Goal: Task Accomplishment & Management: Manage account settings

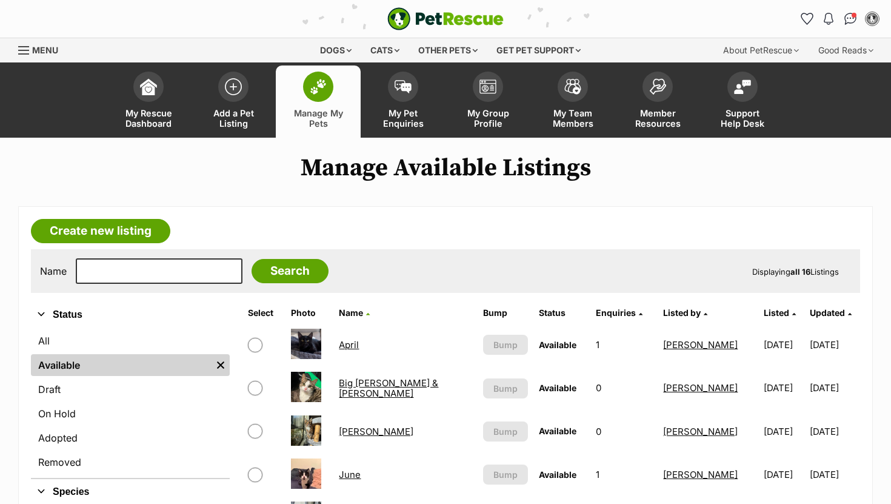
click at [384, 388] on link "Big Ted & Little Roger" at bounding box center [388, 388] width 99 height 22
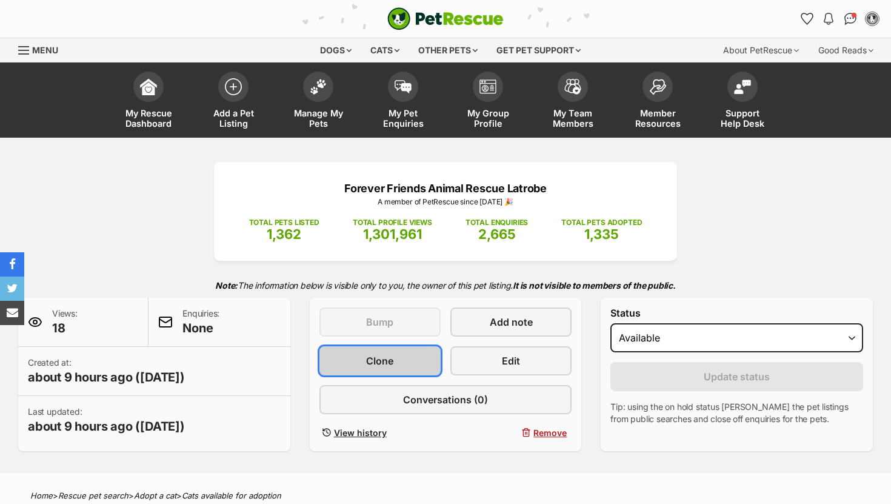
click at [409, 366] on link "Clone" at bounding box center [379, 360] width 121 height 29
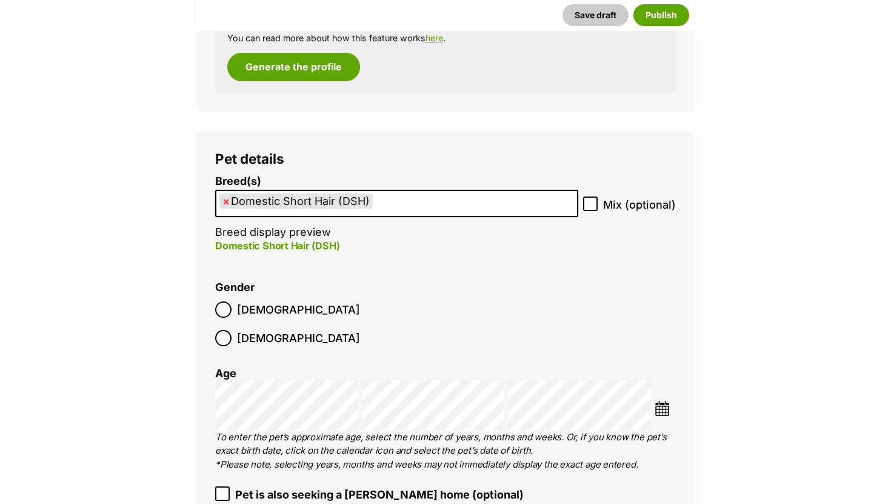
scroll to position [1679, 0]
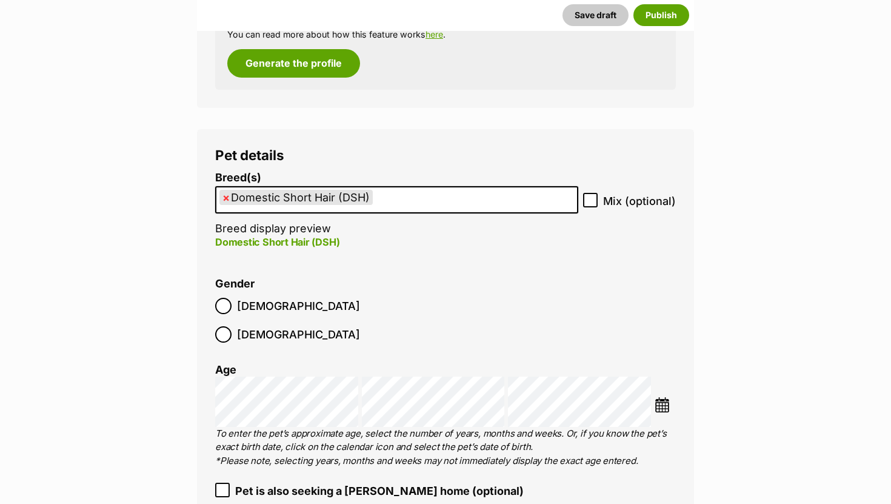
click at [250, 310] on span "Male" at bounding box center [298, 306] width 123 height 16
click at [665, 397] on img at bounding box center [661, 404] width 15 height 15
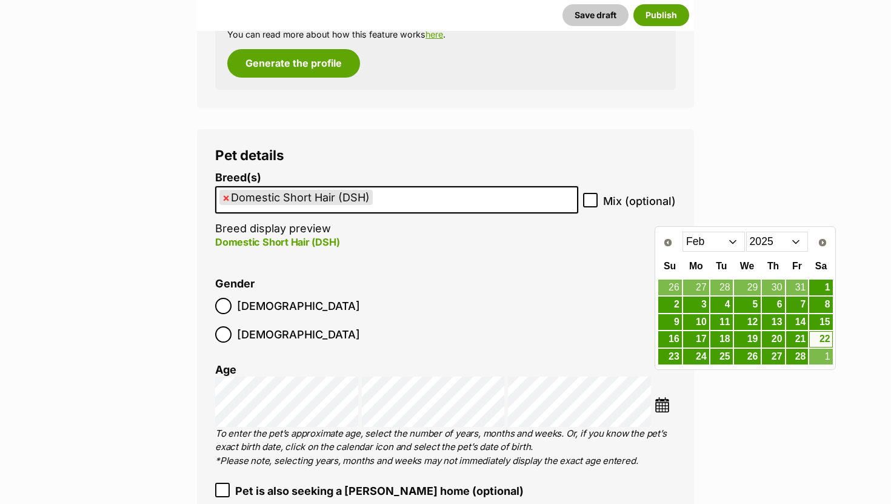
click at [799, 240] on select "2015 2016 2017 2018 2019 2020 2021 2022 2023 2024 2025" at bounding box center [777, 240] width 62 height 19
click at [734, 242] on select "Jan Feb Mar Apr May Jun Jul Aug Sep Oct Nov Dec" at bounding box center [713, 240] width 62 height 19
click at [720, 359] on link "27" at bounding box center [721, 356] width 22 height 15
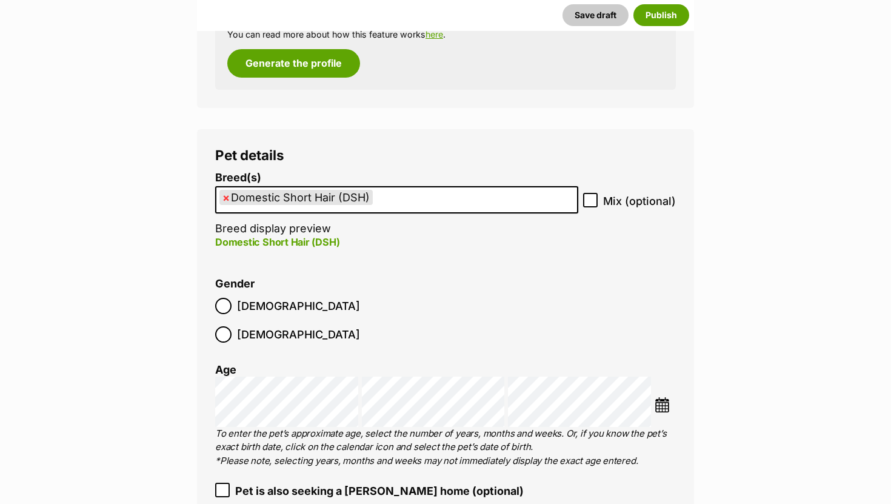
click at [659, 397] on img at bounding box center [661, 404] width 15 height 15
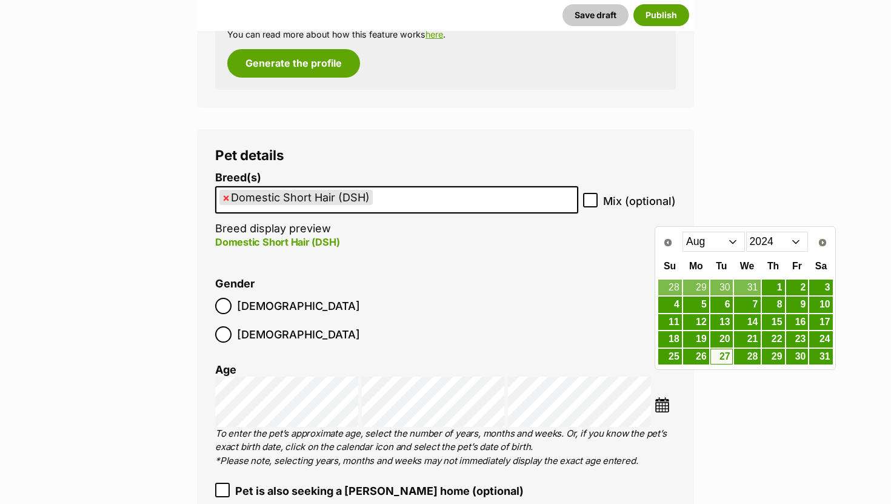
click at [825, 364] on td "31" at bounding box center [820, 357] width 24 height 18
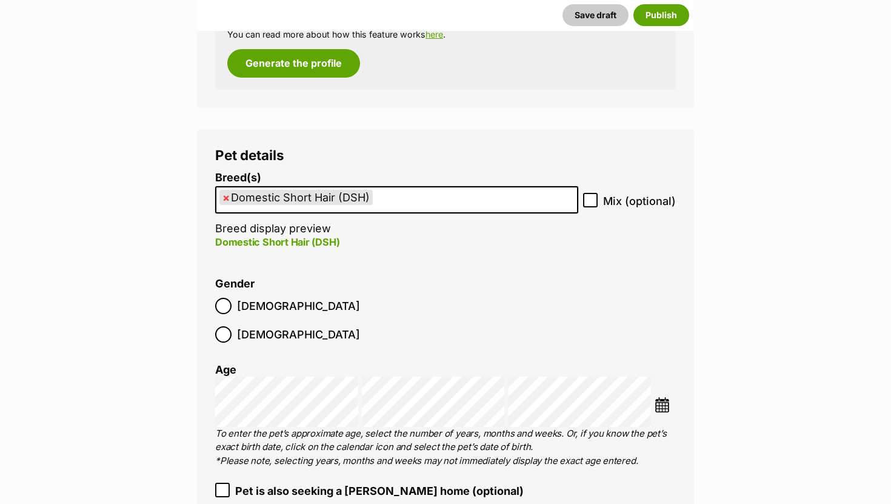
click at [665, 397] on img at bounding box center [661, 404] width 15 height 15
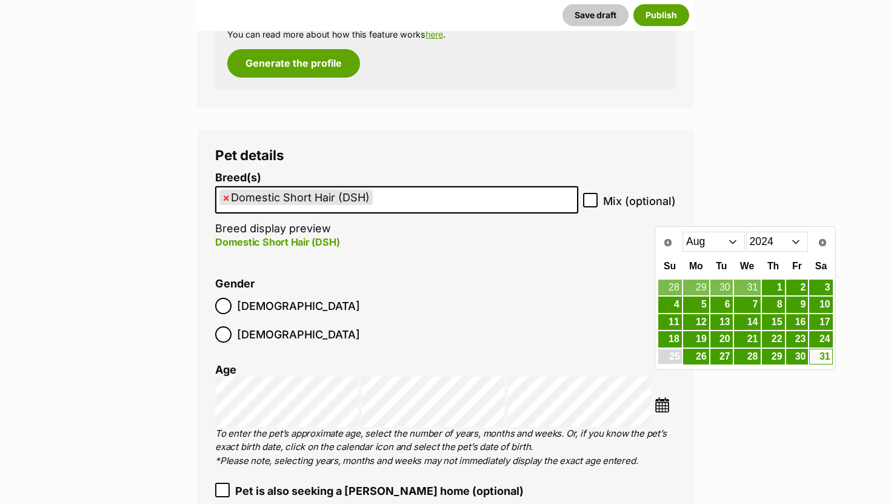
click at [674, 355] on link "25" at bounding box center [670, 356] width 24 height 15
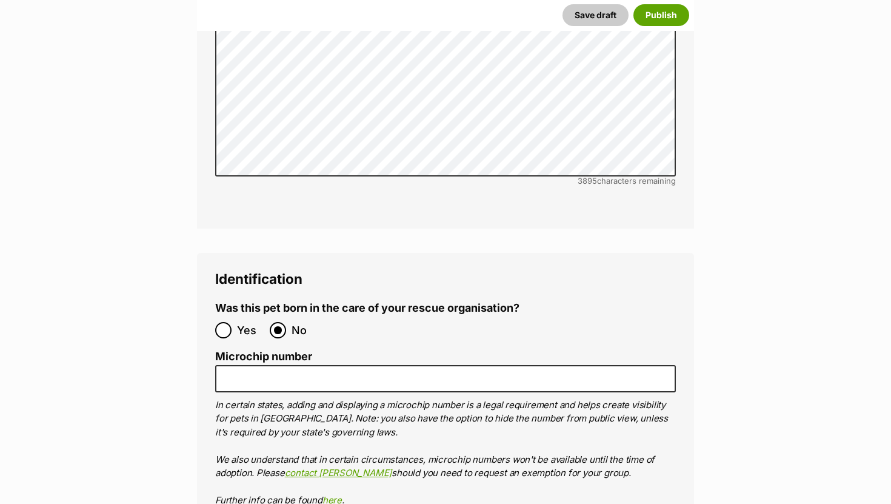
scroll to position [4172, 0]
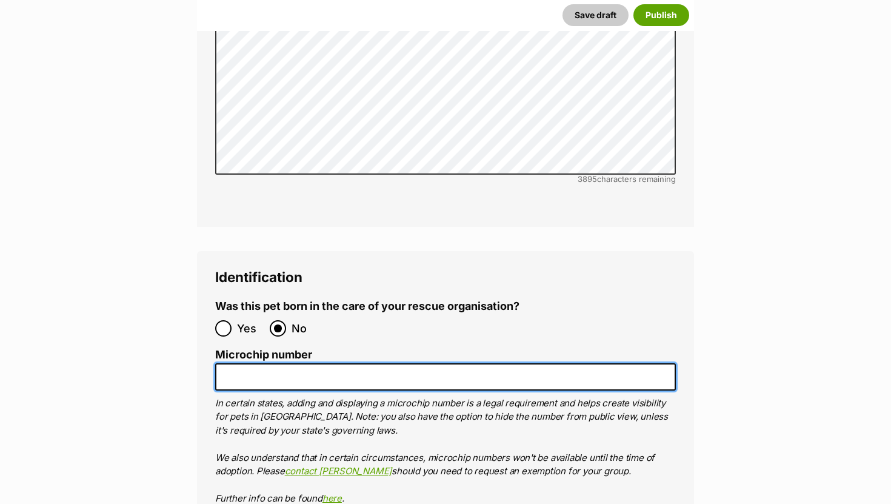
click at [370, 363] on input "Microchip number" at bounding box center [445, 376] width 461 height 27
paste input "956000018502592"
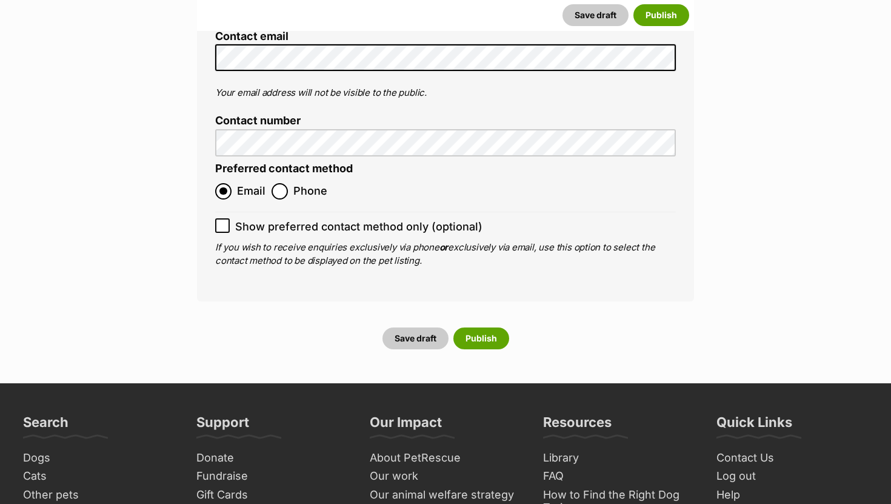
scroll to position [5141, 0]
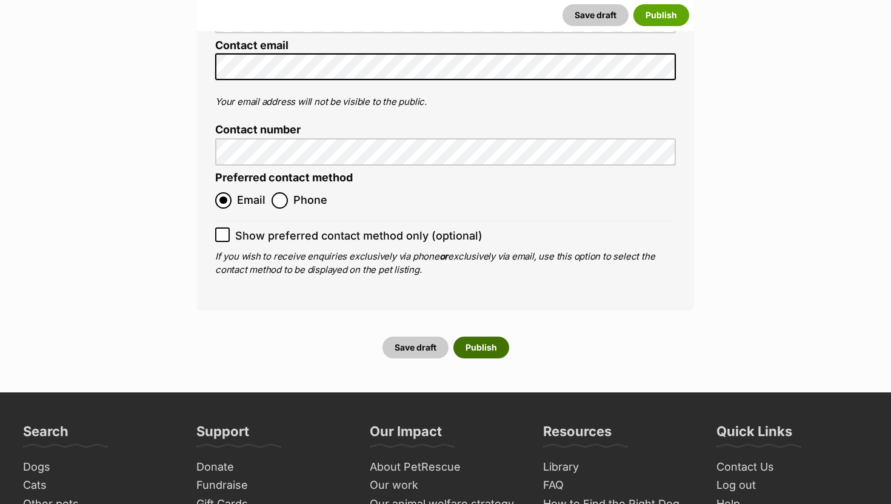
type input "956000018502592"
click at [489, 336] on button "Publish" at bounding box center [481, 347] width 56 height 22
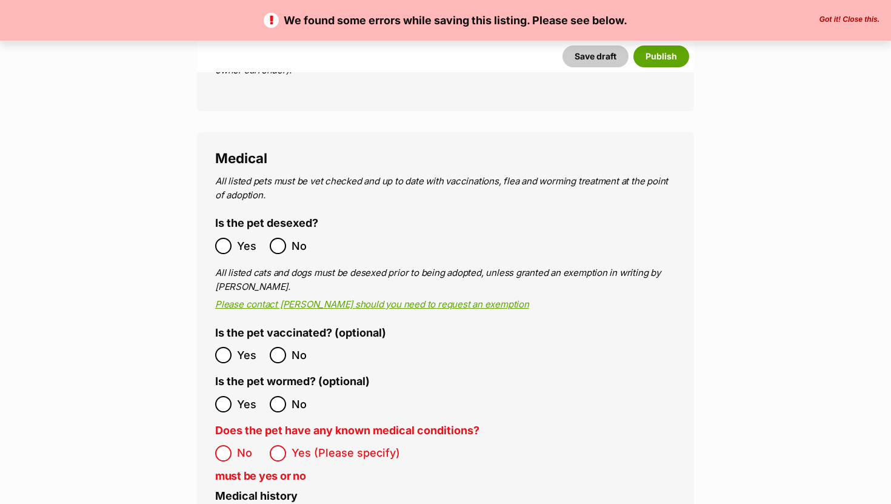
scroll to position [2673, 0]
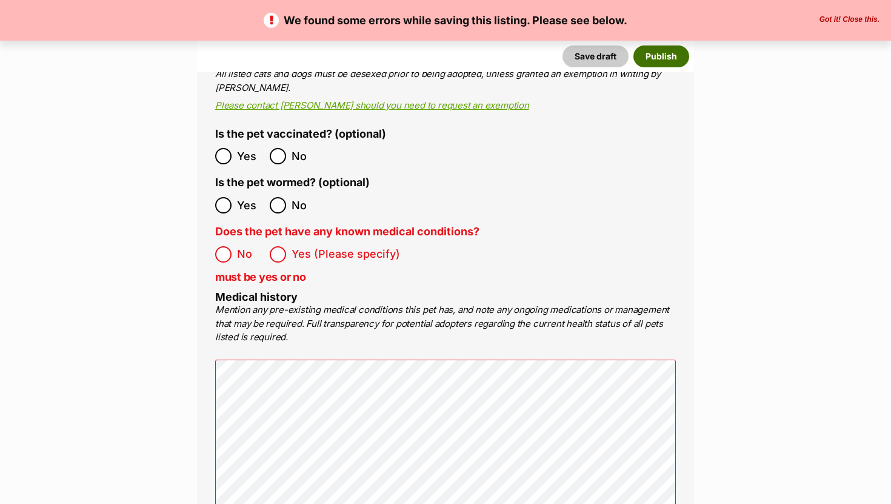
click at [665, 59] on button "Publish" at bounding box center [661, 56] width 56 height 22
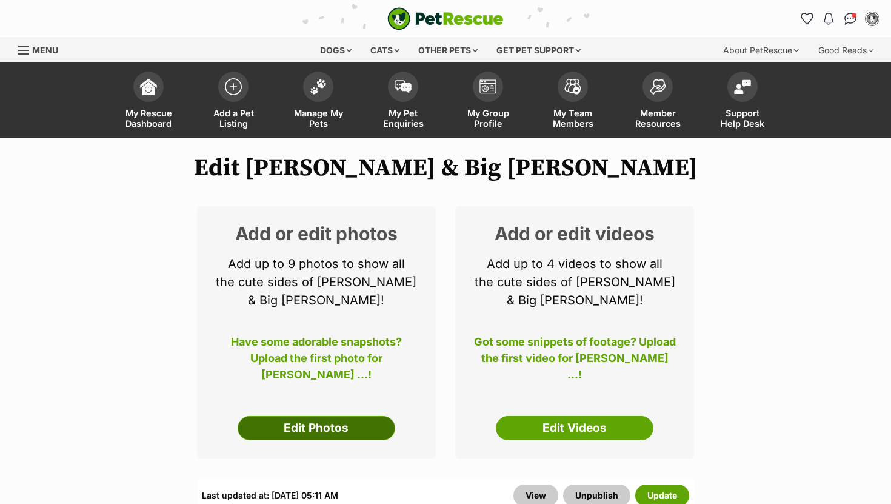
click at [327, 421] on link "Edit Photos" at bounding box center [317, 428] width 158 height 24
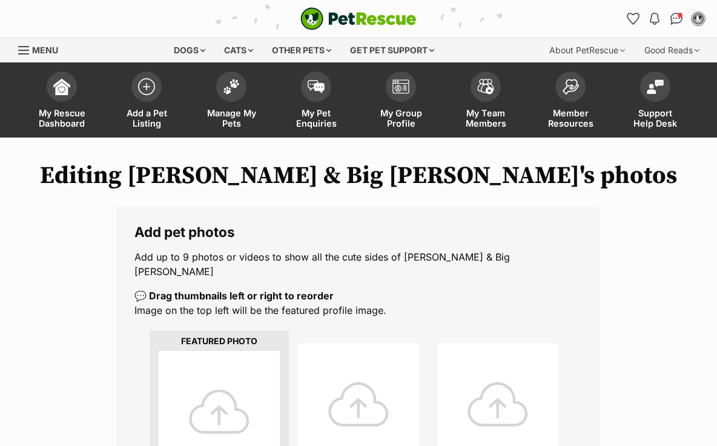
click at [226, 390] on div at bounding box center [219, 411] width 121 height 121
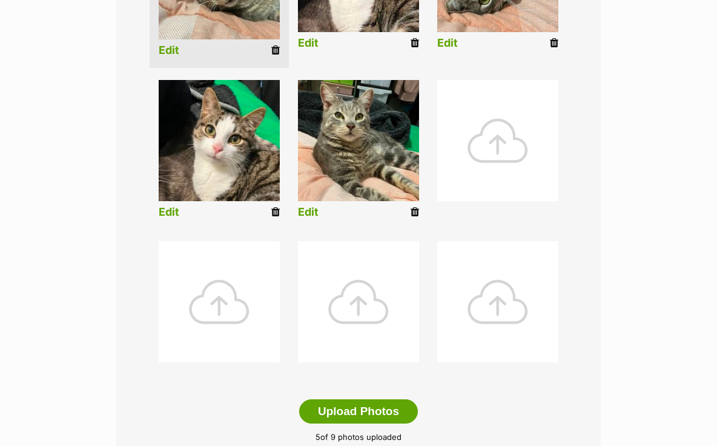
scroll to position [595, 0]
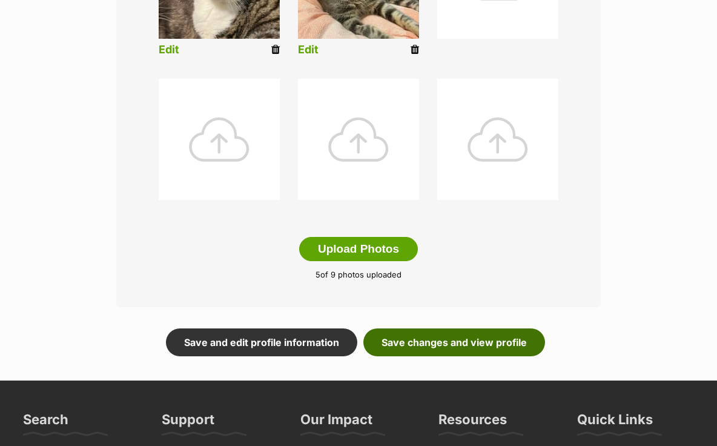
click at [407, 336] on link "Save changes and view profile" at bounding box center [455, 342] width 182 height 28
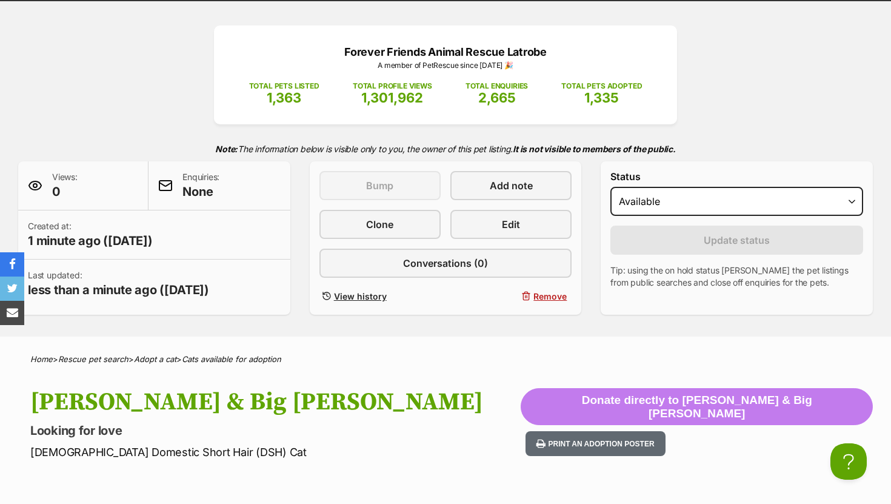
scroll to position [134, 0]
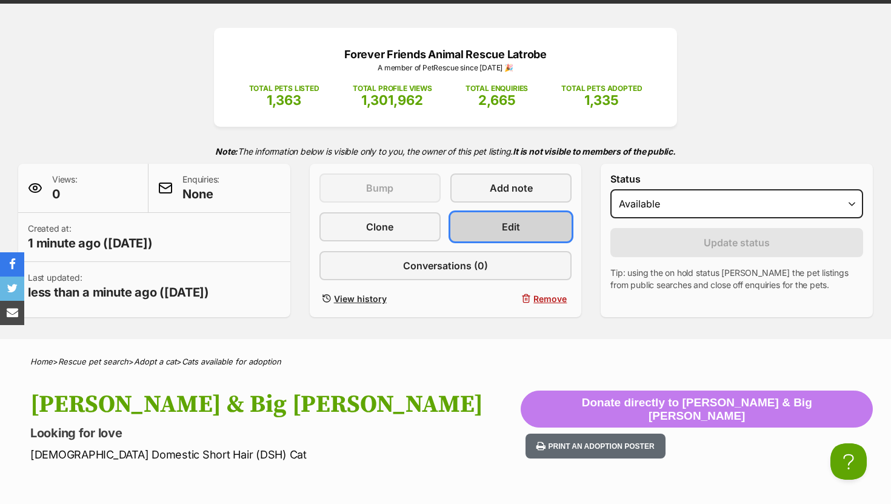
click at [478, 226] on link "Edit" at bounding box center [510, 226] width 121 height 29
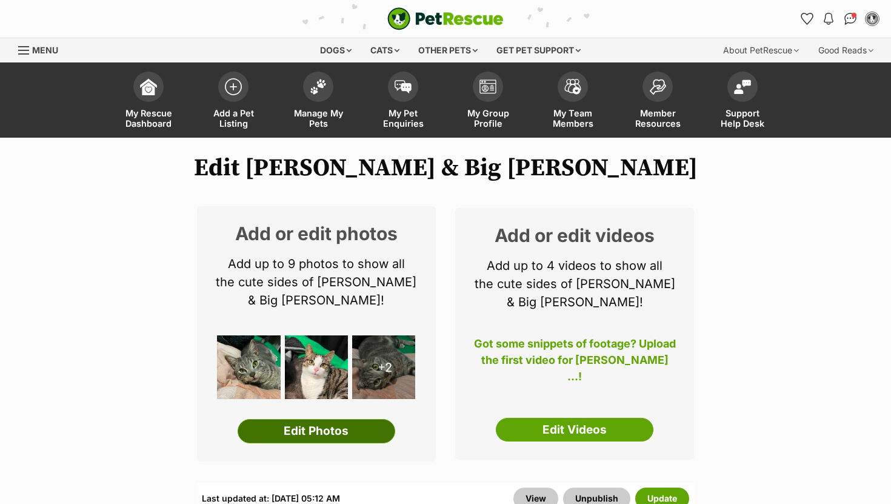
click at [321, 435] on link "Edit Photos" at bounding box center [317, 431] width 158 height 24
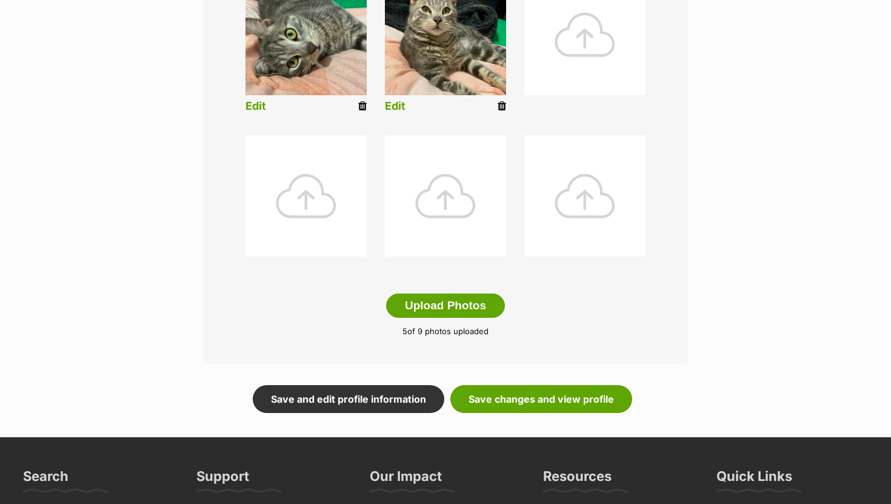
scroll to position [541, 0]
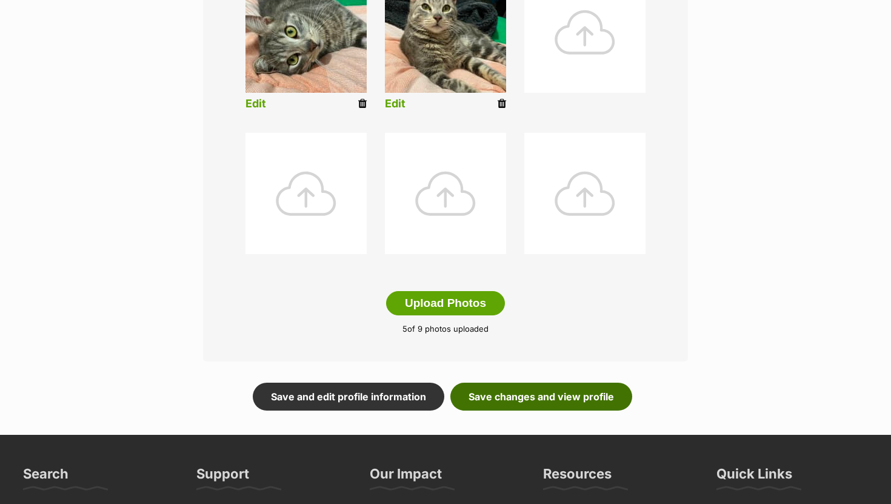
click at [517, 391] on link "Save changes and view profile" at bounding box center [541, 396] width 182 height 28
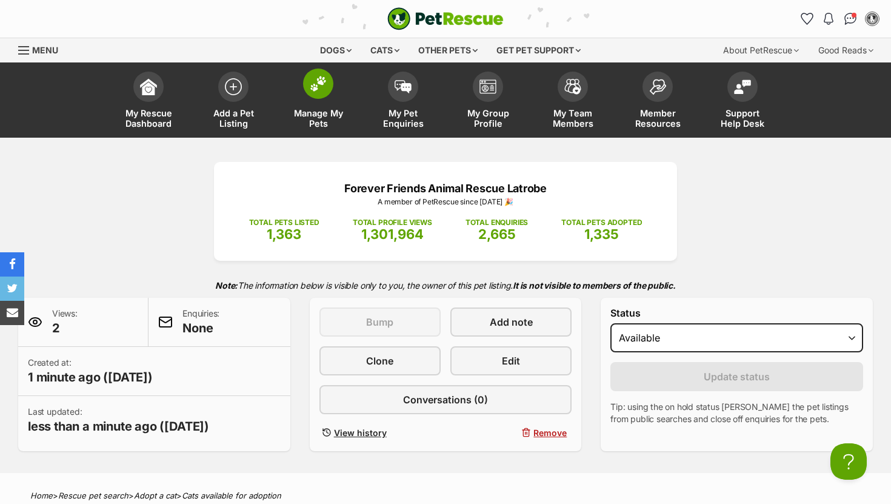
click at [316, 92] on span at bounding box center [318, 83] width 30 height 30
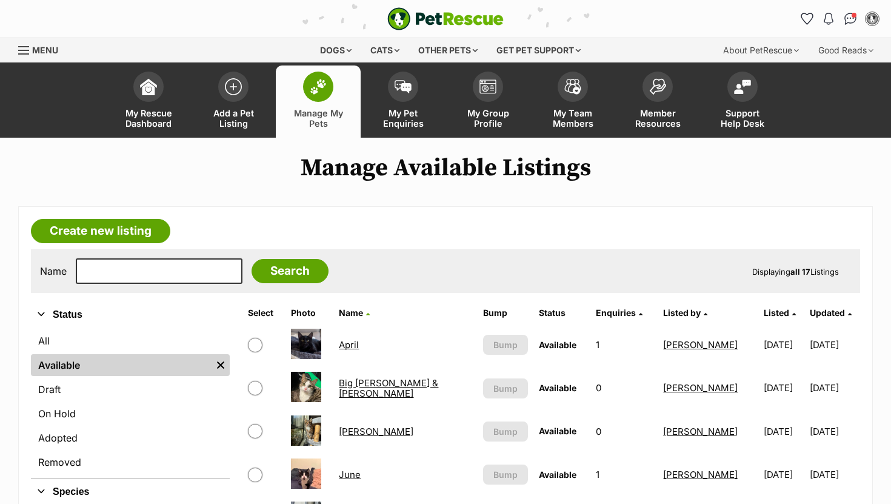
click at [370, 384] on link "Big Ted & Little Roger" at bounding box center [388, 388] width 99 height 22
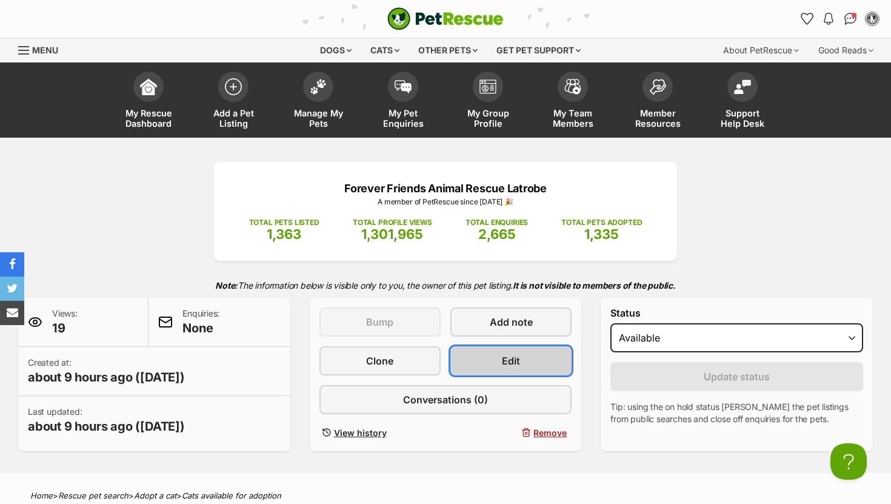
click at [477, 360] on link "Edit" at bounding box center [510, 360] width 121 height 29
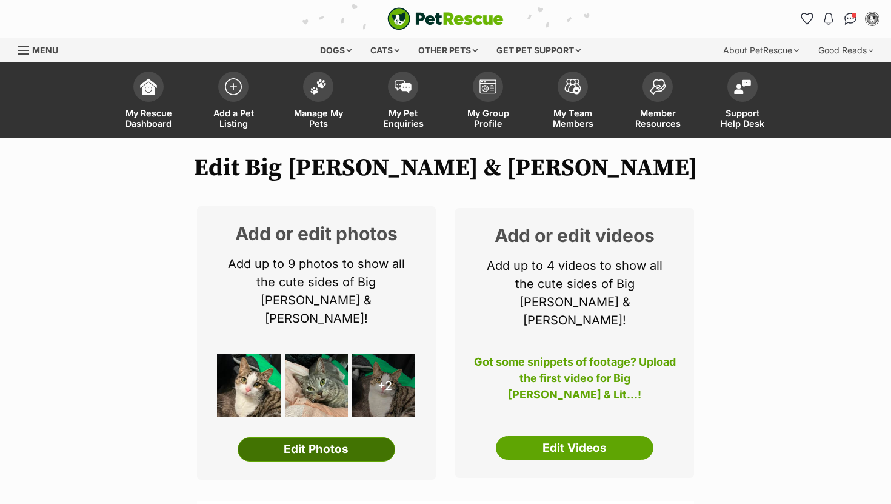
click at [336, 437] on link "Edit Photos" at bounding box center [317, 449] width 158 height 24
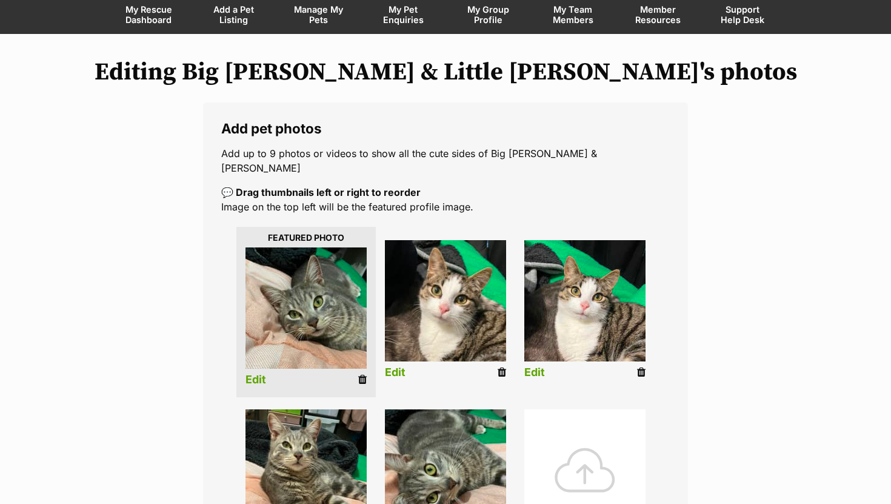
scroll to position [156, 0]
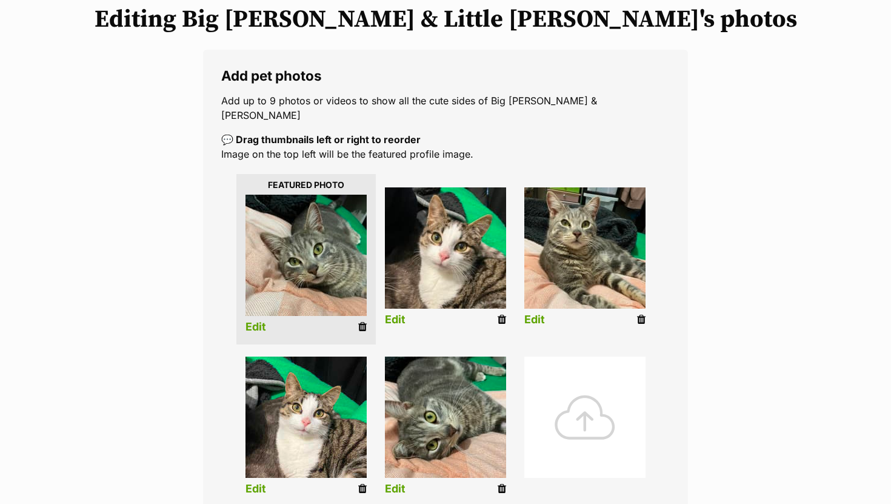
drag, startPoint x: 300, startPoint y: 415, endPoint x: 566, endPoint y: 239, distance: 319.1
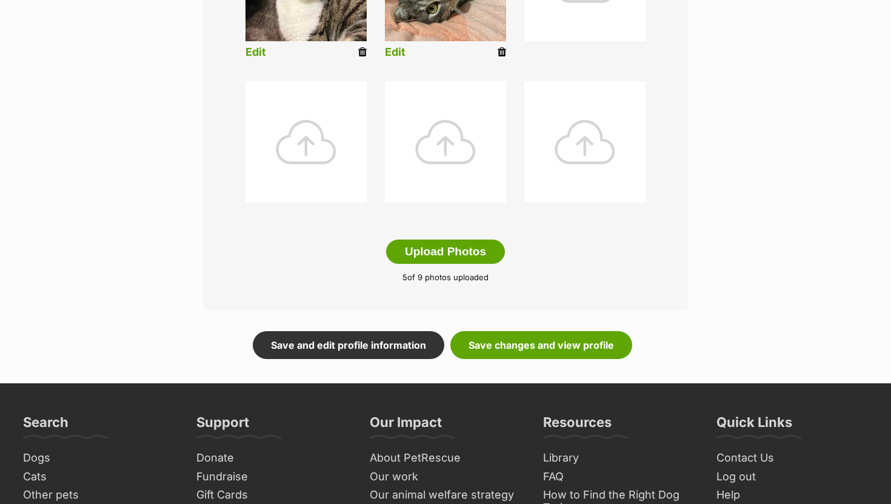
scroll to position [643, 0]
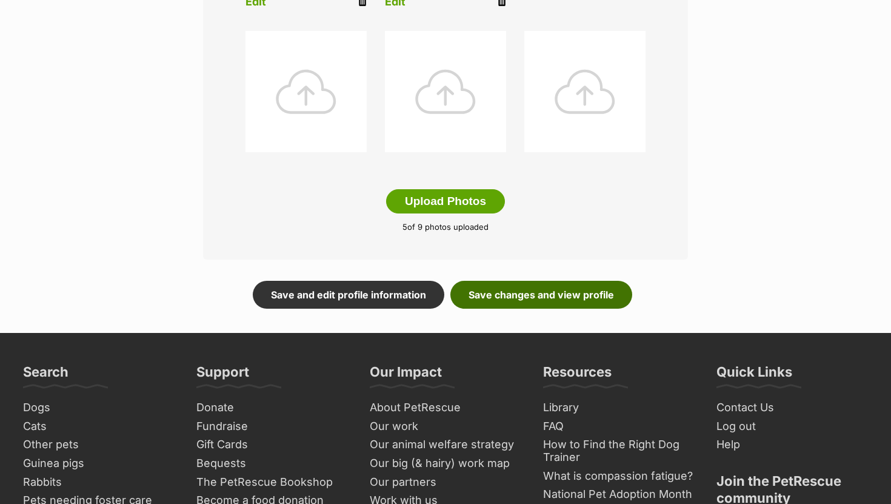
click at [540, 281] on link "Save changes and view profile" at bounding box center [541, 295] width 182 height 28
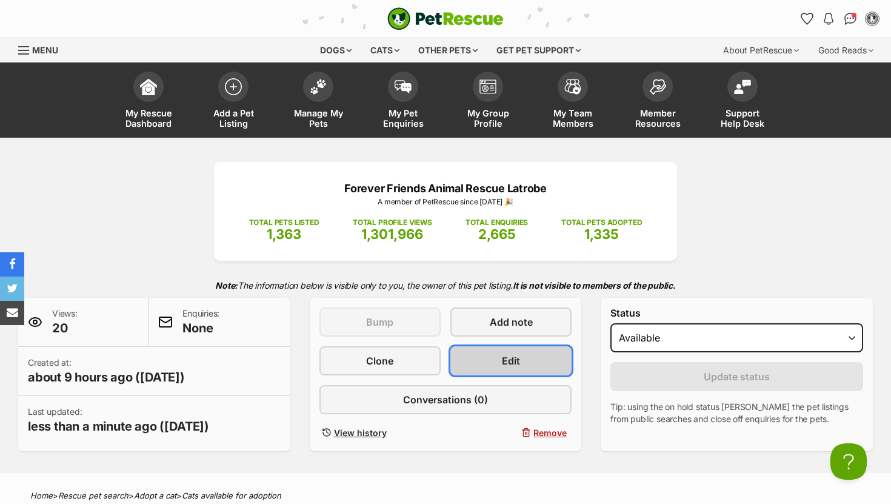
click at [506, 373] on link "Edit" at bounding box center [510, 360] width 121 height 29
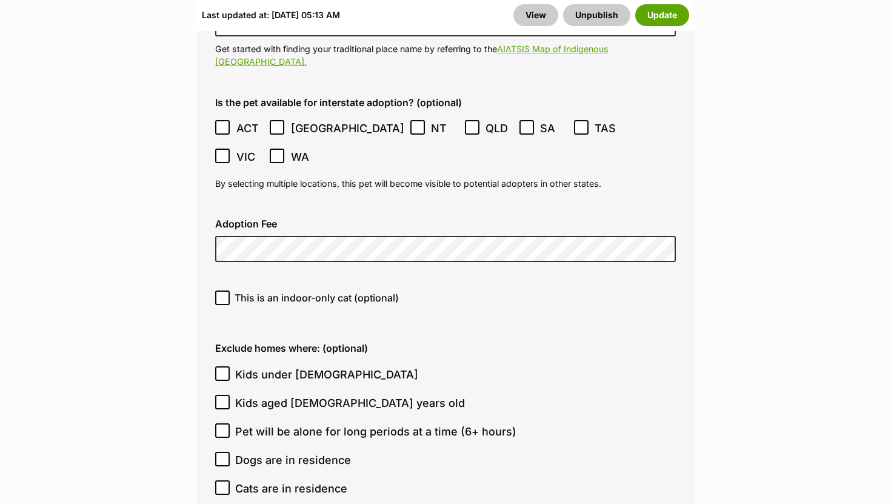
scroll to position [3674, 0]
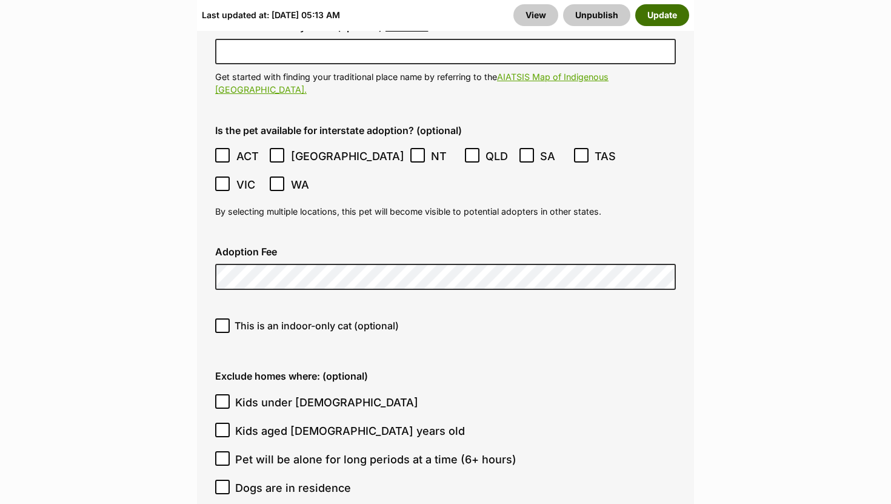
click at [657, 19] on button "Update" at bounding box center [662, 15] width 54 height 22
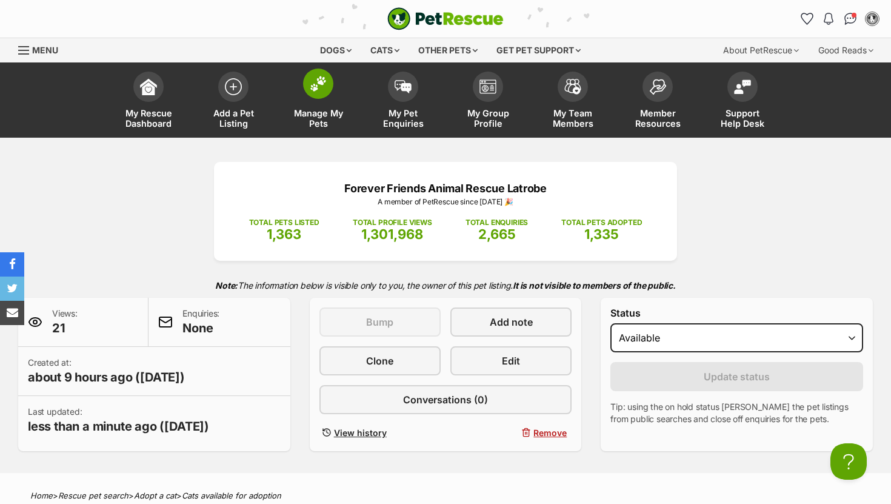
click at [317, 87] on img at bounding box center [318, 84] width 17 height 16
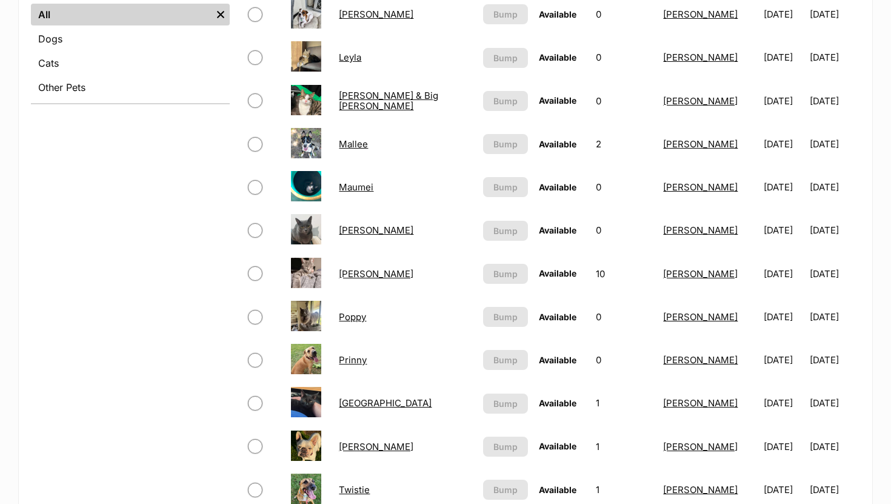
scroll to position [497, 0]
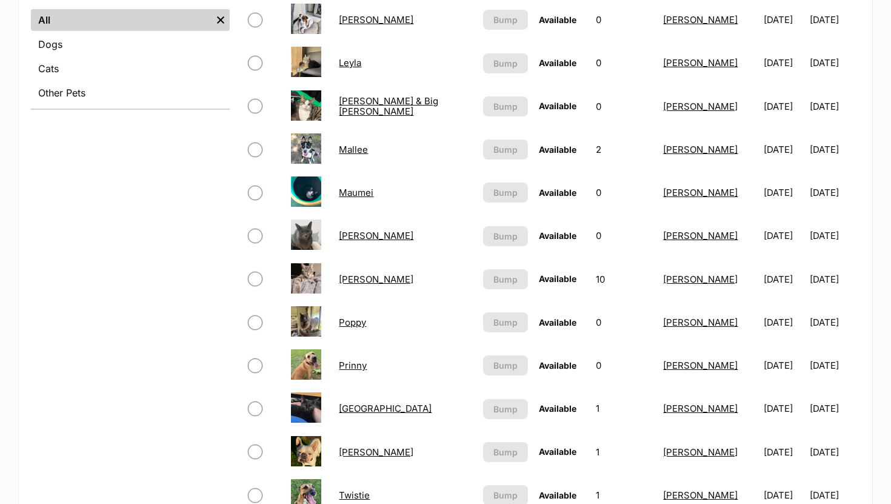
click at [389, 108] on link "[PERSON_NAME] & Big [PERSON_NAME]" at bounding box center [388, 106] width 99 height 22
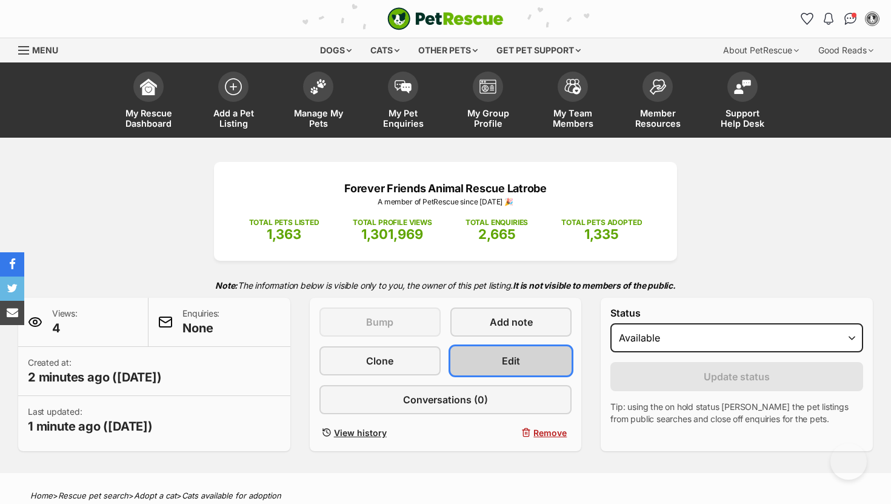
click at [508, 364] on span "Edit" at bounding box center [511, 360] width 18 height 15
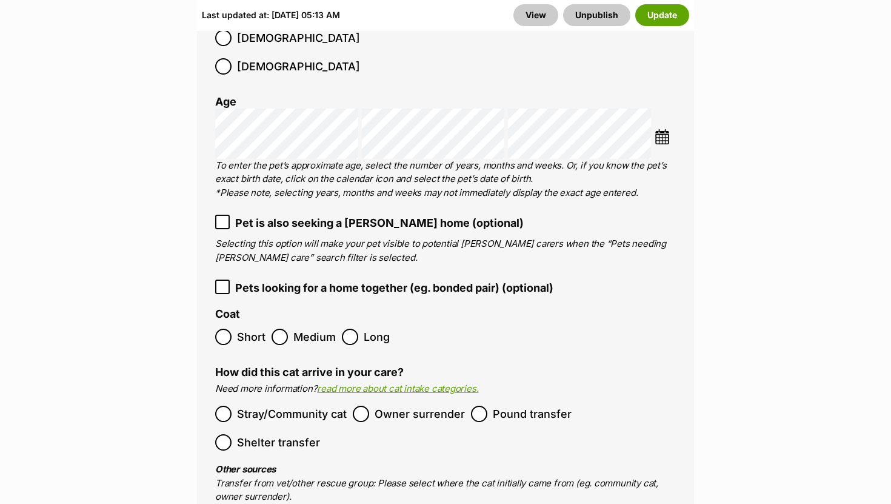
scroll to position [2221, 0]
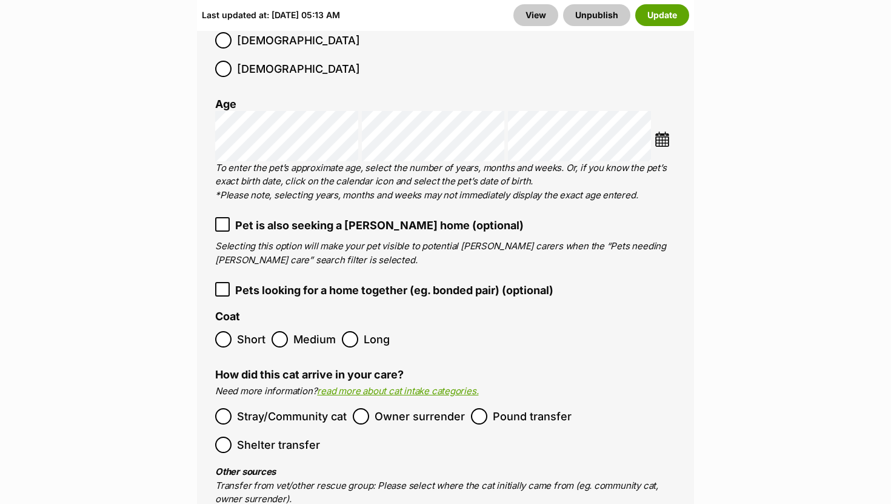
click at [224, 287] on icon at bounding box center [222, 289] width 7 height 5
click at [657, 16] on button "Update" at bounding box center [662, 15] width 54 height 22
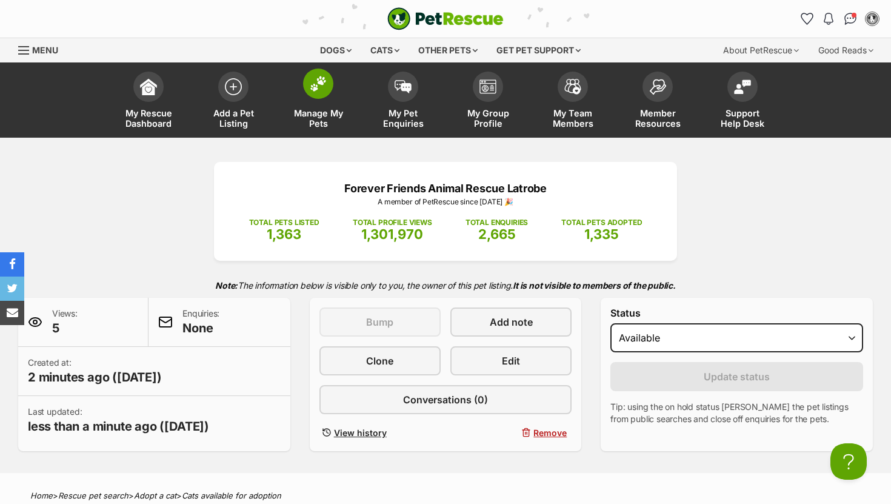
click at [325, 102] on link "Manage My Pets" at bounding box center [318, 101] width 85 height 72
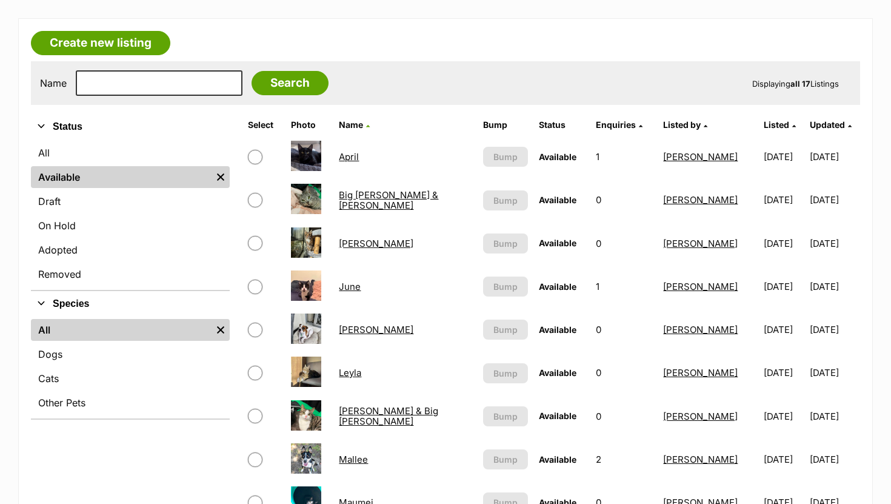
scroll to position [195, 0]
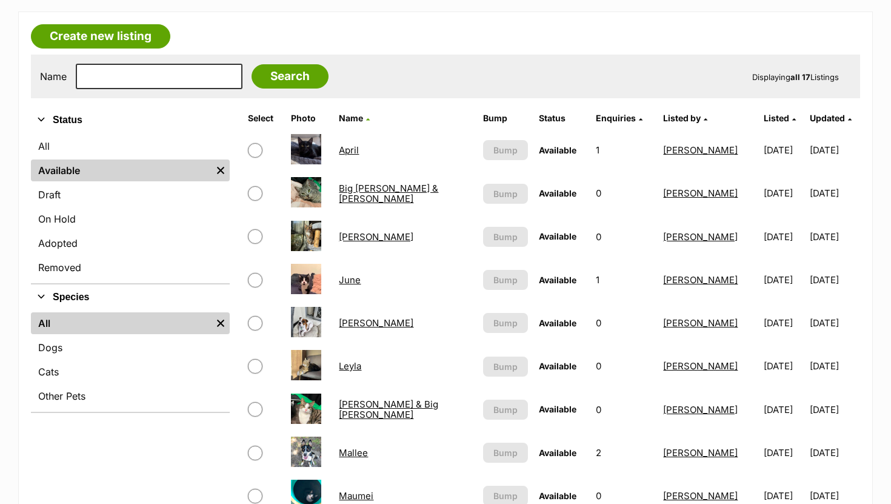
click at [382, 189] on link "Big [PERSON_NAME] & [PERSON_NAME]" at bounding box center [388, 193] width 99 height 22
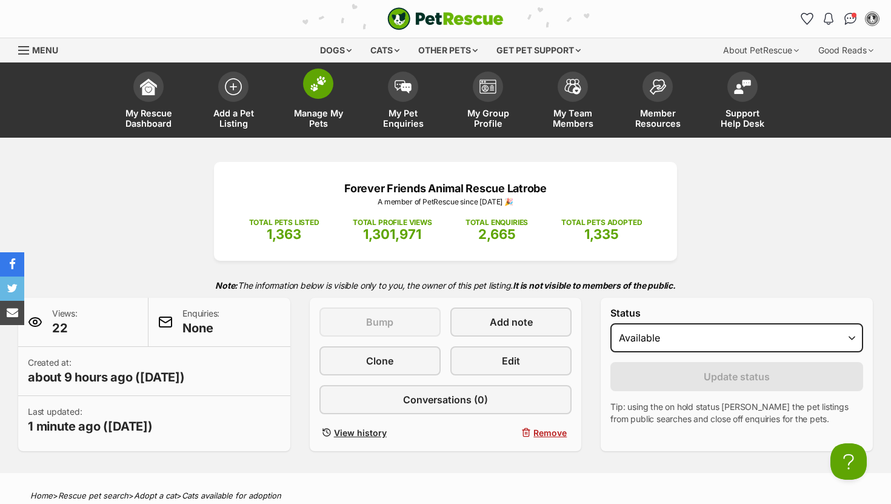
click at [319, 90] on img at bounding box center [318, 84] width 17 height 16
